Goal: Find specific page/section: Find specific page/section

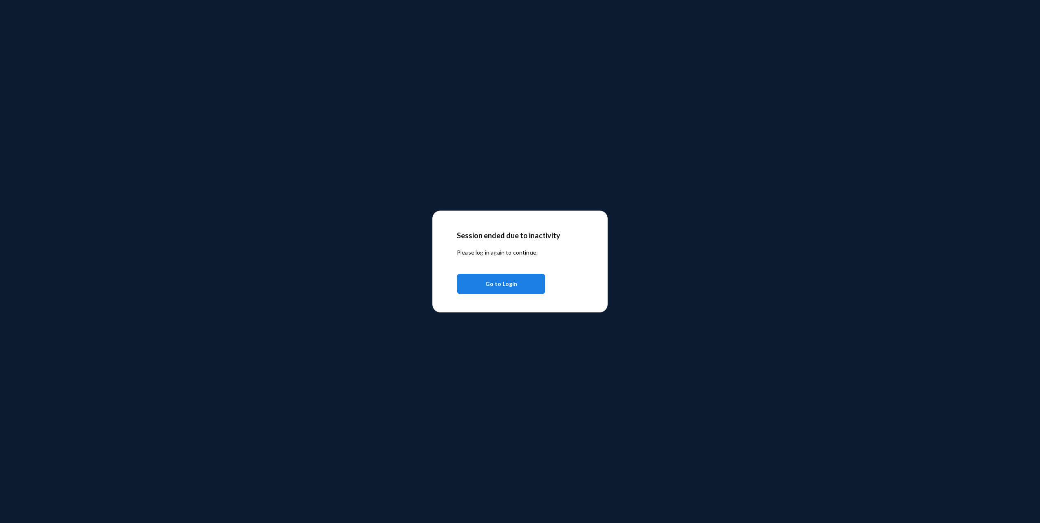
click at [488, 284] on span "Go to Login" at bounding box center [501, 284] width 32 height 15
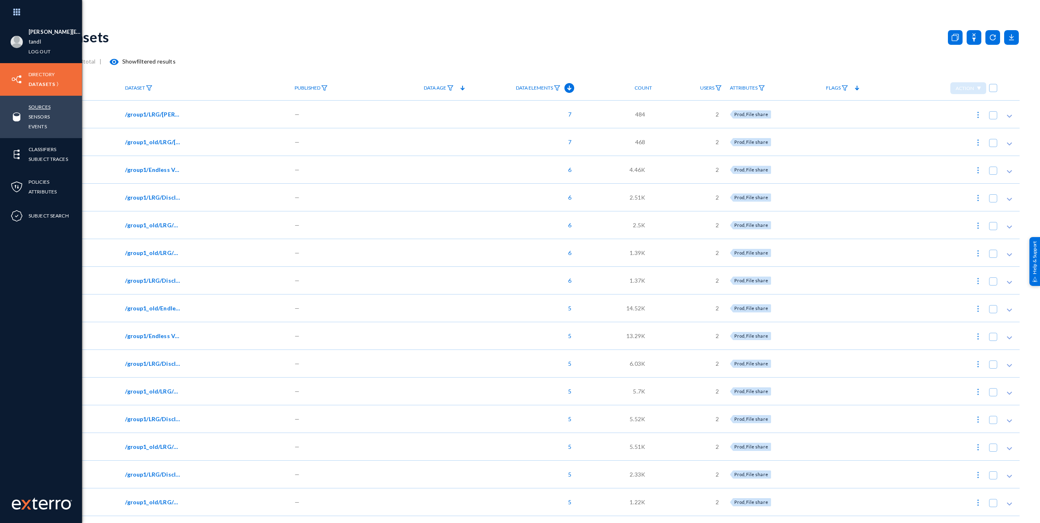
click at [35, 105] on link "Sources" at bounding box center [40, 106] width 22 height 9
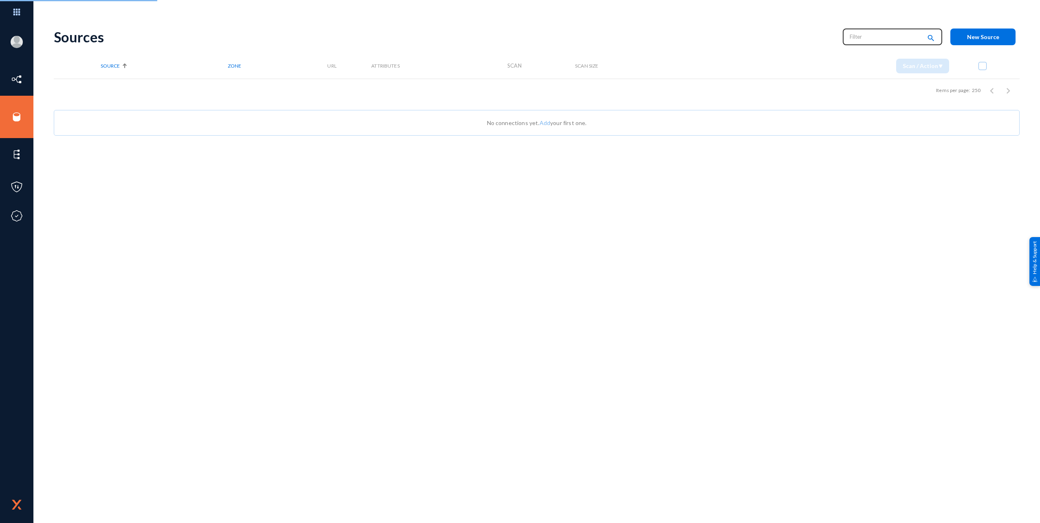
click at [877, 41] on input "text" at bounding box center [885, 37] width 72 height 12
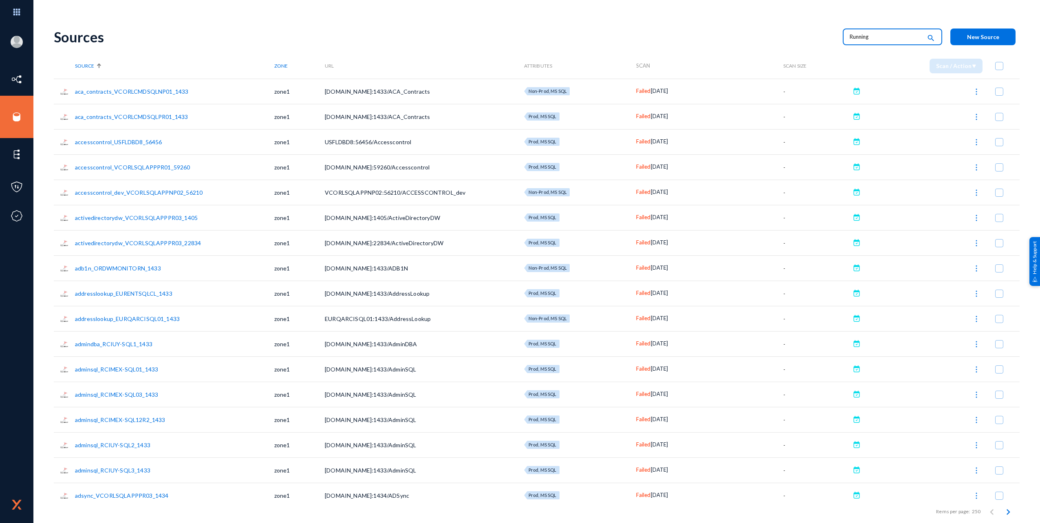
type input "Running"
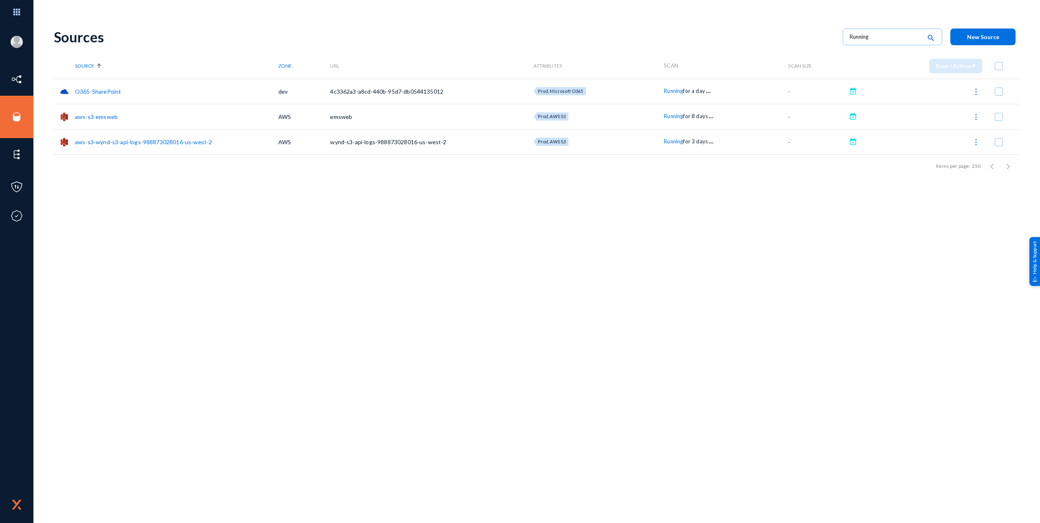
click at [496, 194] on div "Sources Running search New Source Source Zone URL Attributes Scan Scan Size Sca…" at bounding box center [536, 142] width 965 height 244
click at [863, 38] on input "Running" at bounding box center [885, 37] width 72 height 12
click at [39, 115] on link "Sensors" at bounding box center [39, 116] width 21 height 9
